Goal: Check status: Check status

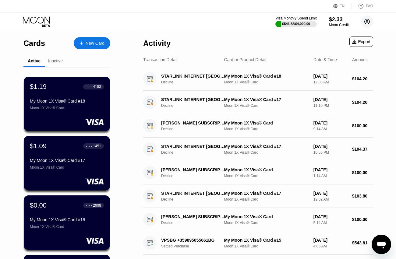
click at [366, 20] on circle at bounding box center [367, 22] width 12 height 12
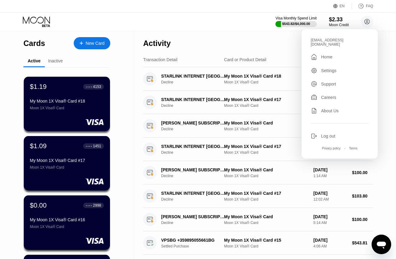
click at [331, 41] on div "[EMAIL_ADDRESS][DOMAIN_NAME]" at bounding box center [340, 42] width 58 height 9
copy div "a123ghg@outlook.com "
click at [228, 38] on div "Activity Export" at bounding box center [258, 41] width 230 height 21
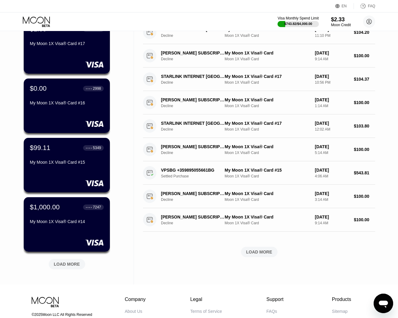
scroll to position [86, 0]
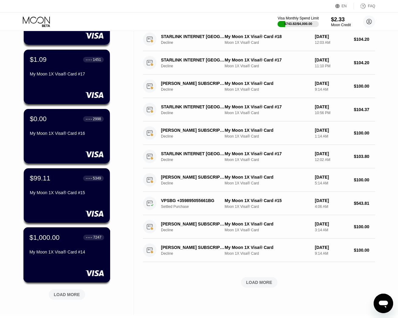
click at [85, 254] on div "My Moon 1X Visa® Card #14" at bounding box center [67, 252] width 75 height 5
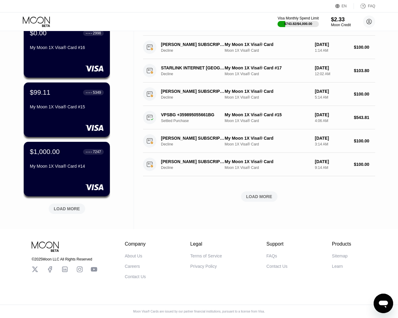
scroll to position [86, 0]
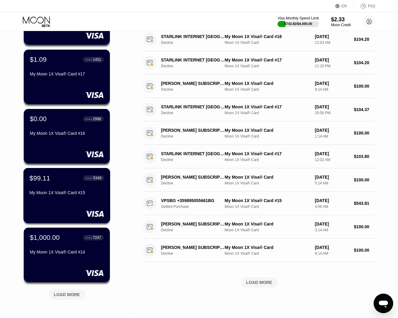
click at [94, 202] on div "$99.11 ● ● ● ● 5349 My Moon 1X Visa® Card #15" at bounding box center [66, 195] width 87 height 55
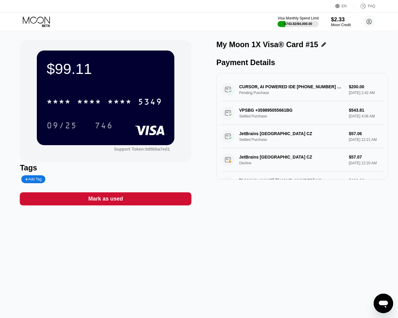
click at [244, 259] on div "$99.11 * * * * * * * * * * * * 5349 09/25 746 Support Token: 0d5bba7ed1 Tags Ad…" at bounding box center [199, 174] width 398 height 287
click at [41, 19] on icon at bounding box center [37, 21] width 28 height 11
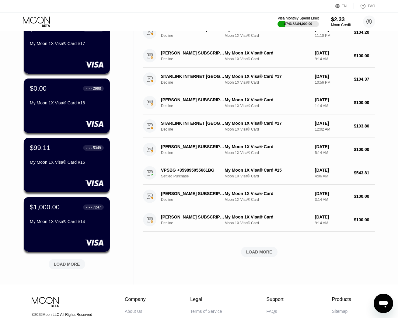
scroll to position [86, 0]
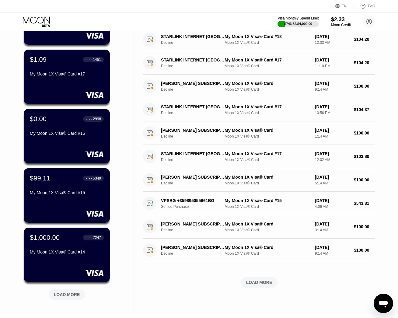
click at [74, 259] on div "LOAD MORE" at bounding box center [67, 294] width 26 height 5
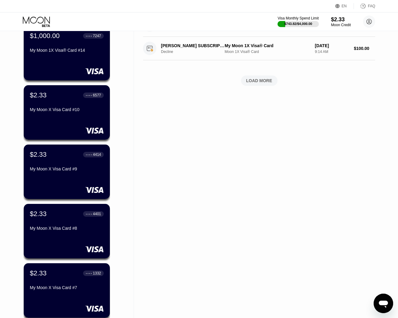
scroll to position [471, 0]
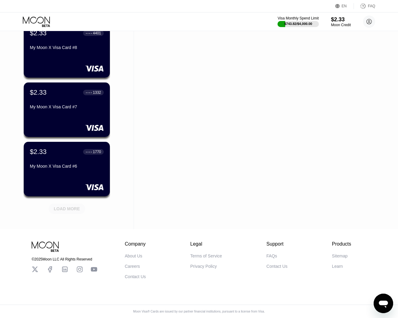
click at [67, 209] on div "LOAD MORE" at bounding box center [67, 208] width 26 height 5
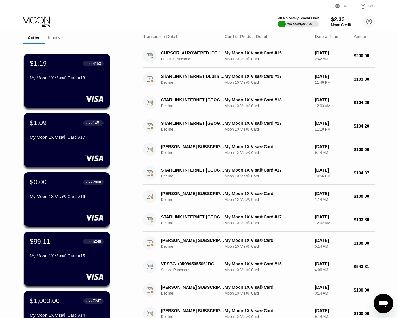
scroll to position [0, 0]
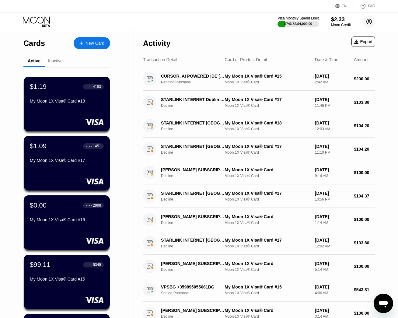
click at [371, 19] on circle at bounding box center [369, 22] width 12 height 12
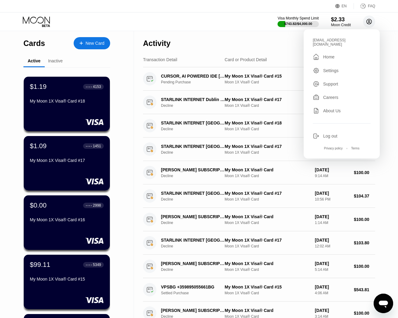
click at [385, 19] on div "Visa Monthly Spend Limit $743.82 / $4,000.00 $2.33 Moon Credit [EMAIL_ADDRESS][…" at bounding box center [199, 21] width 398 height 18
